Goal: Task Accomplishment & Management: Complete application form

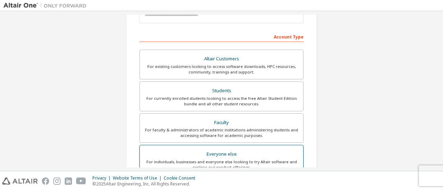
scroll to position [95, 0]
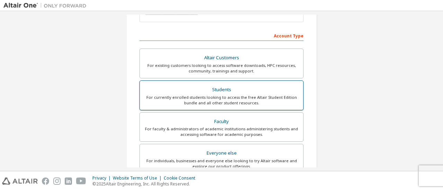
click at [264, 101] on div "For currently enrolled students looking to access the free Altair Student Editi…" at bounding box center [221, 99] width 155 height 11
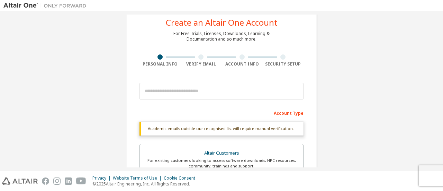
scroll to position [17, 0]
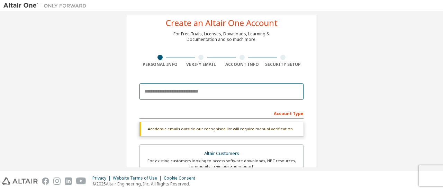
click at [256, 96] on input "email" at bounding box center [221, 91] width 164 height 17
type input "**********"
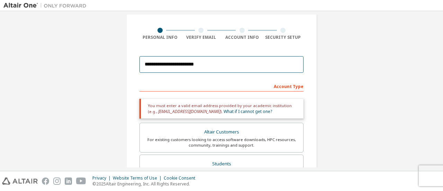
scroll to position [50, 0]
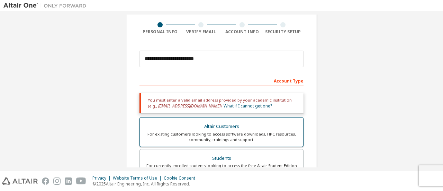
click at [235, 132] on div "For existing customers looking to access software downloads, HPC resources, com…" at bounding box center [221, 136] width 155 height 11
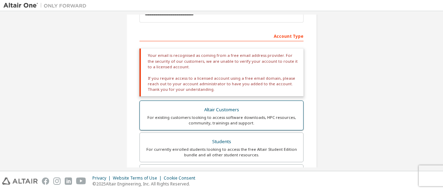
scroll to position [96, 0]
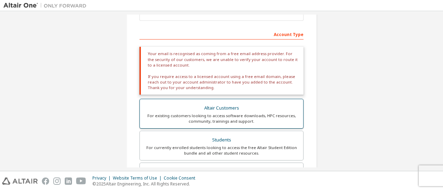
click at [235, 132] on label "Students For currently enrolled students looking to access the free Altair Stud…" at bounding box center [221, 145] width 164 height 30
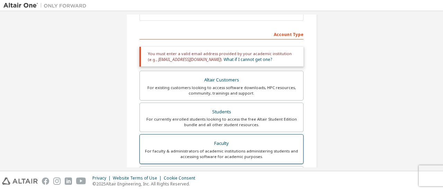
click at [234, 145] on div "Faculty" at bounding box center [221, 143] width 155 height 10
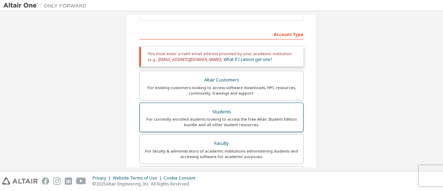
click at [232, 130] on label "Students For currently enrolled students looking to access the free Altair Stud…" at bounding box center [221, 117] width 164 height 30
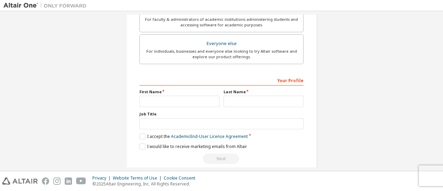
scroll to position [235, 0]
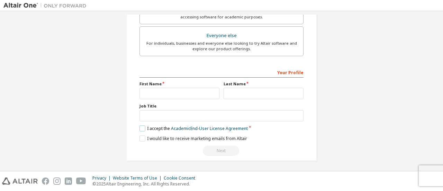
click at [147, 125] on label "I accept the Academic End-User License Agreement" at bounding box center [193, 128] width 108 height 6
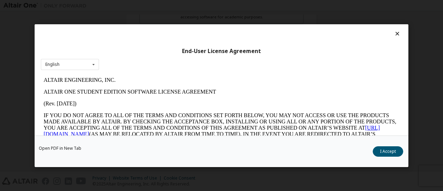
scroll to position [0, 0]
click at [283, 149] on div "Open PDF in New Tab I Accept" at bounding box center [221, 150] width 373 height 31
click at [381, 150] on button "I Accept" at bounding box center [387, 151] width 30 height 10
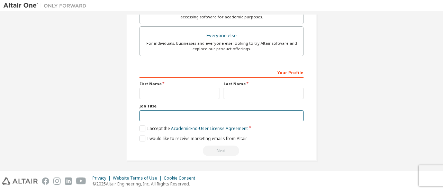
click at [228, 114] on input "text" at bounding box center [221, 115] width 164 height 11
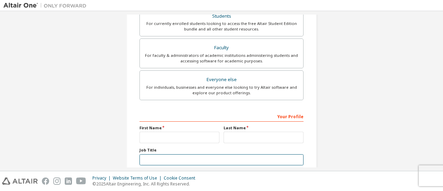
scroll to position [191, 0]
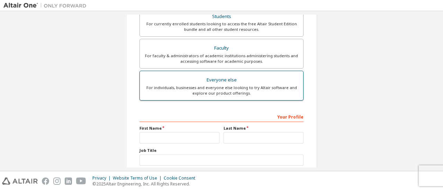
click at [222, 94] on div "For individuals, businesses and everyone else looking to try Altair software an…" at bounding box center [221, 90] width 155 height 11
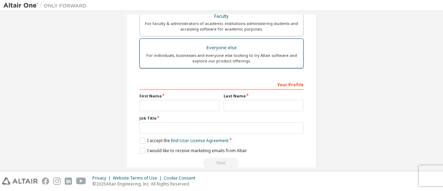
scroll to position [200, 0]
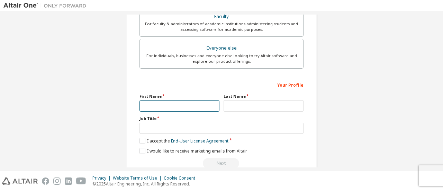
click at [196, 104] on input "text" at bounding box center [179, 105] width 80 height 11
type input "*"
type input "*******"
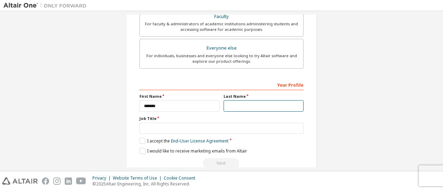
click at [230, 107] on input "text" at bounding box center [263, 105] width 80 height 11
type input "*"
click at [142, 140] on label "I accept the End-User License Agreement" at bounding box center [183, 141] width 89 height 6
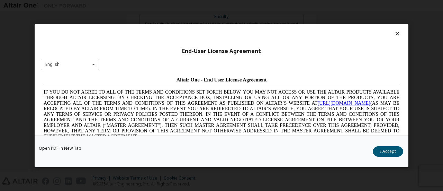
scroll to position [0, 0]
click at [386, 150] on button "I Accept" at bounding box center [387, 151] width 30 height 10
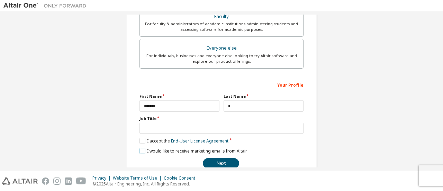
click at [139, 148] on label "I would like to receive marketing emails from Altair" at bounding box center [193, 151] width 108 height 6
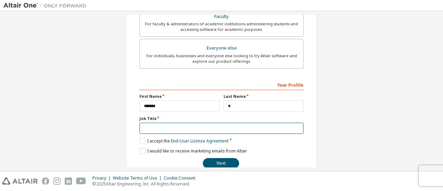
click at [166, 129] on input "text" at bounding box center [221, 127] width 164 height 11
type input "*"
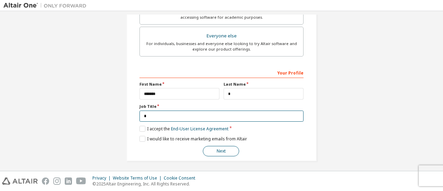
type input "*"
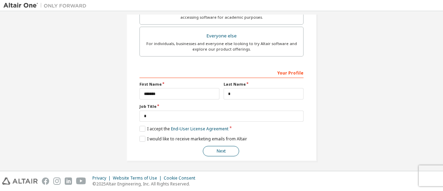
click at [227, 146] on button "Next" at bounding box center [221, 151] width 36 height 10
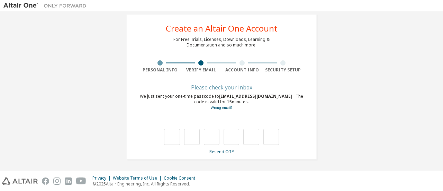
type input "*"
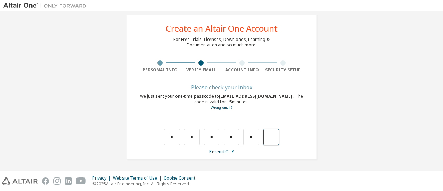
type input "*"
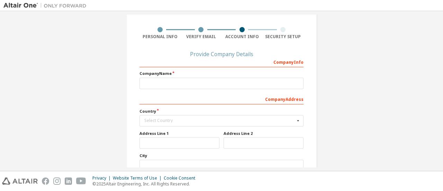
scroll to position [45, 0]
click at [228, 121] on div "Select Country" at bounding box center [219, 120] width 150 height 4
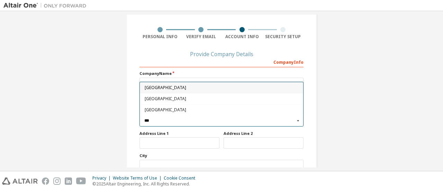
type input "***"
click at [232, 112] on div "[GEOGRAPHIC_DATA]" at bounding box center [221, 109] width 163 height 11
type input "***"
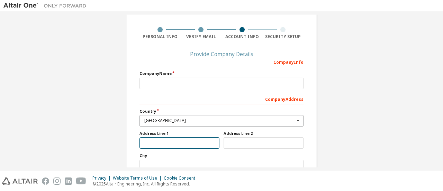
click at [202, 140] on input "text" at bounding box center [179, 142] width 80 height 11
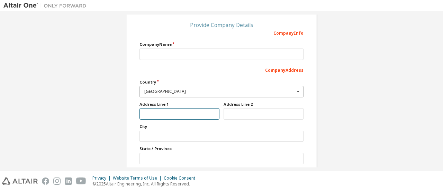
scroll to position [75, 0]
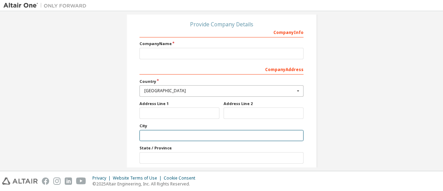
click at [202, 140] on input "text" at bounding box center [221, 135] width 164 height 11
click at [185, 139] on input "text" at bounding box center [221, 135] width 164 height 11
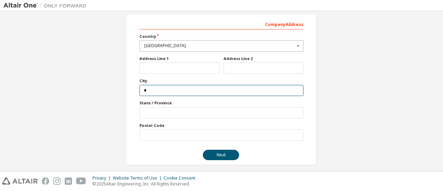
scroll to position [120, 0]
type input "*******"
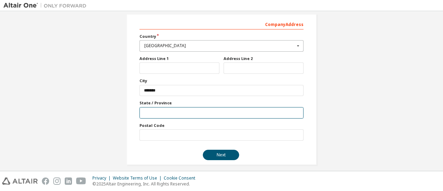
click at [200, 114] on input "text" at bounding box center [221, 112] width 164 height 11
type input "**********"
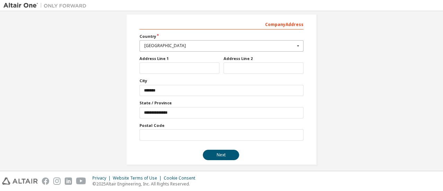
click at [191, 123] on label "Postal Code" at bounding box center [221, 125] width 164 height 6
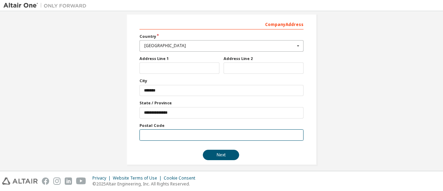
click at [187, 133] on input "text" at bounding box center [221, 134] width 164 height 11
type input "*****"
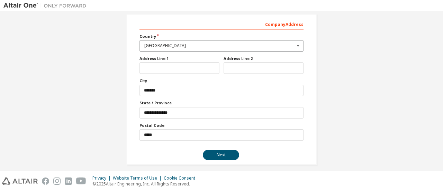
click at [166, 61] on div "Address Line 1" at bounding box center [179, 65] width 84 height 18
click at [167, 67] on input "text" at bounding box center [179, 67] width 80 height 11
type input "*********"
click at [233, 67] on input "text" at bounding box center [263, 67] width 80 height 11
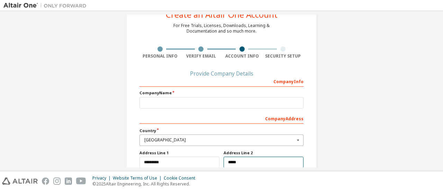
scroll to position [26, 0]
type input "*****"
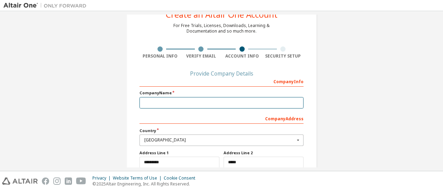
click at [228, 98] on input "text" at bounding box center [221, 102] width 164 height 11
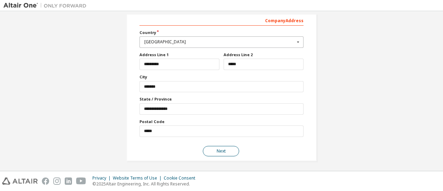
type input "*"
click at [227, 153] on button "Next" at bounding box center [221, 151] width 36 height 10
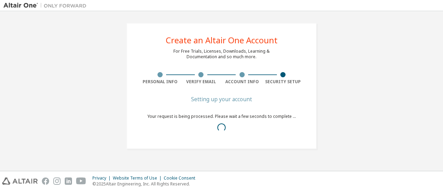
scroll to position [0, 0]
